Goal: Browse casually: Explore the website without a specific task or goal

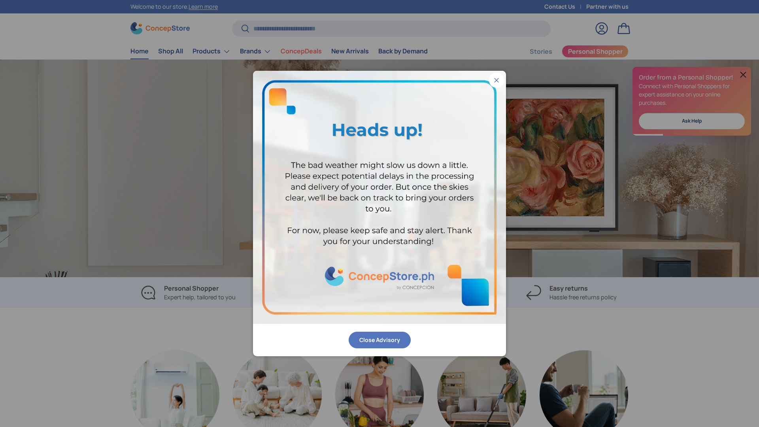
scroll to position [0, 1518]
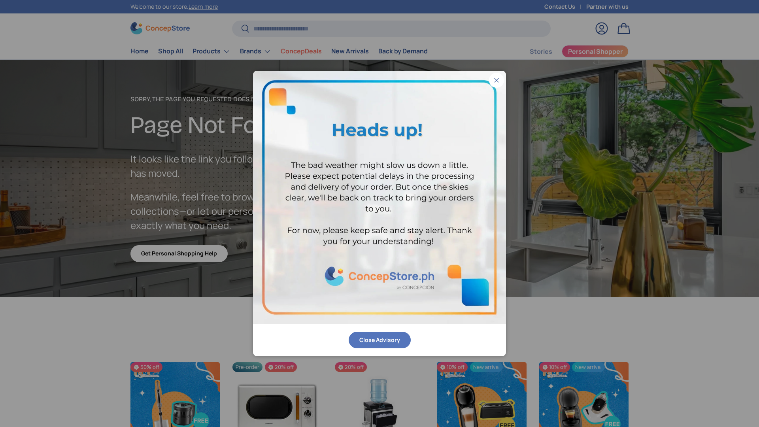
scroll to position [1374, 3231]
